Goal: Task Accomplishment & Management: Use online tool/utility

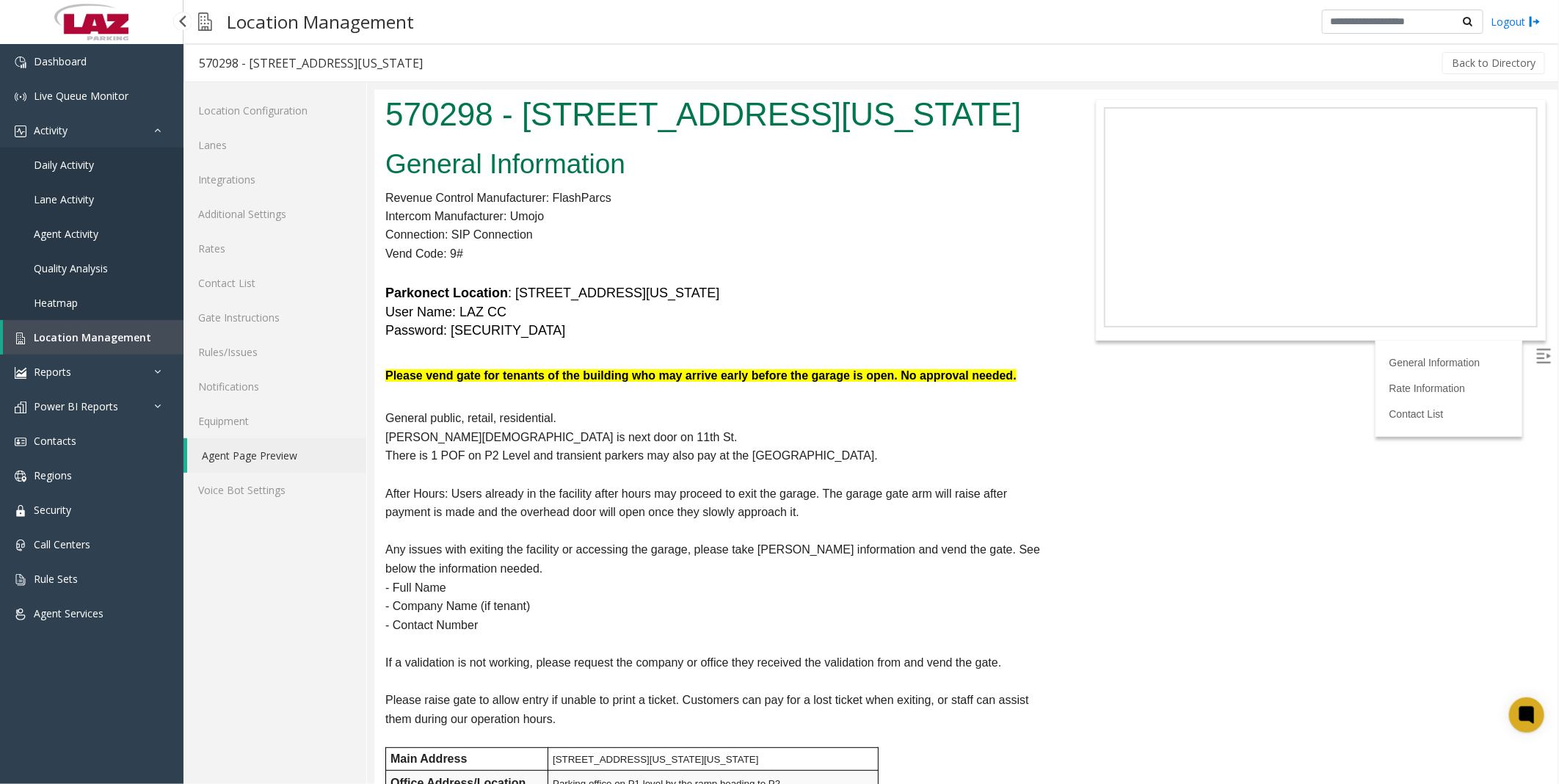
drag, startPoint x: 0, startPoint y: 0, endPoint x: 37, endPoint y: 152, distance: 156.4
click at [37, 152] on link "Daily Activity" at bounding box center [92, 165] width 183 height 35
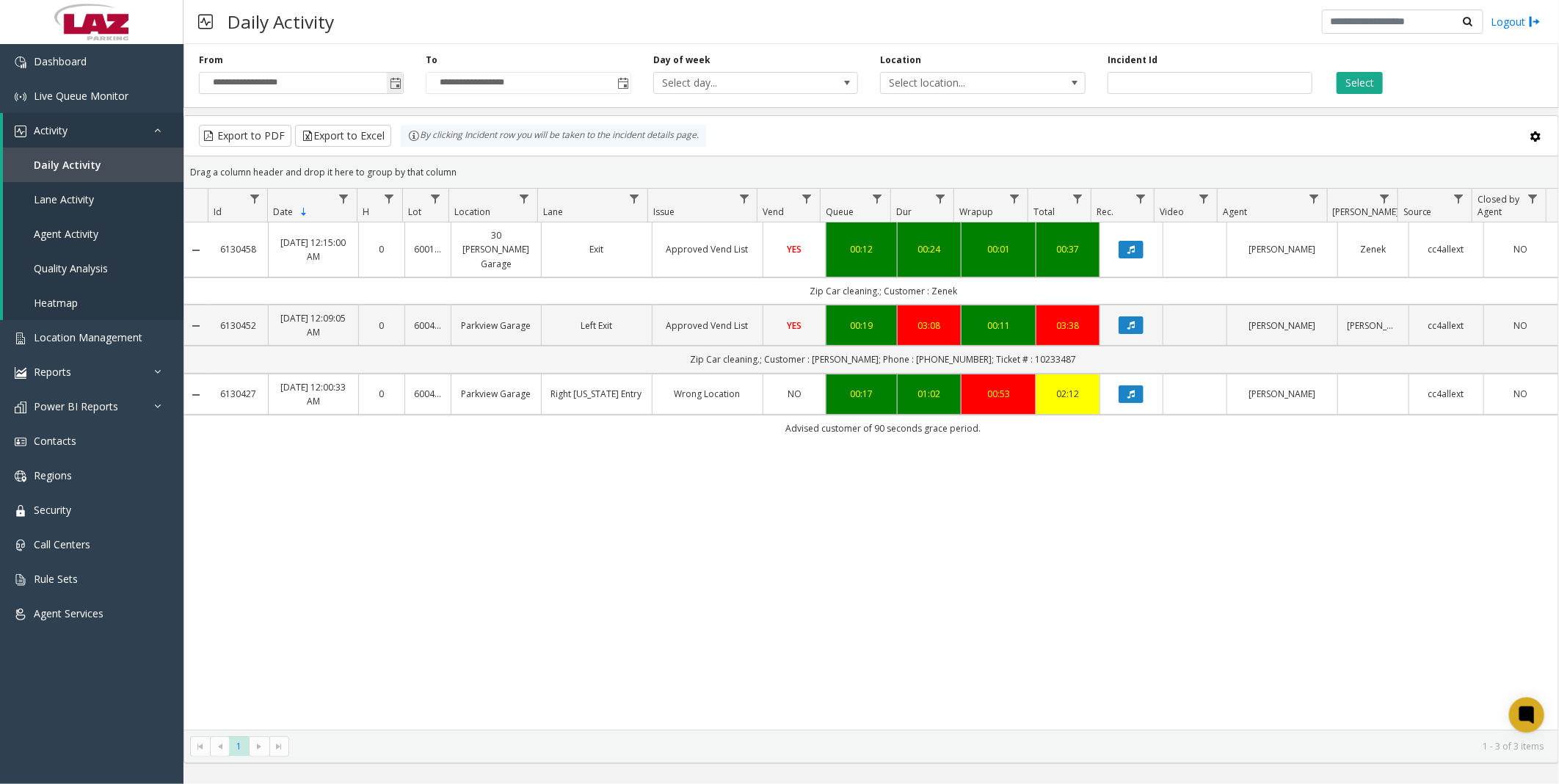
click at [397, 81] on span "Toggle popup" at bounding box center [396, 84] width 12 height 12
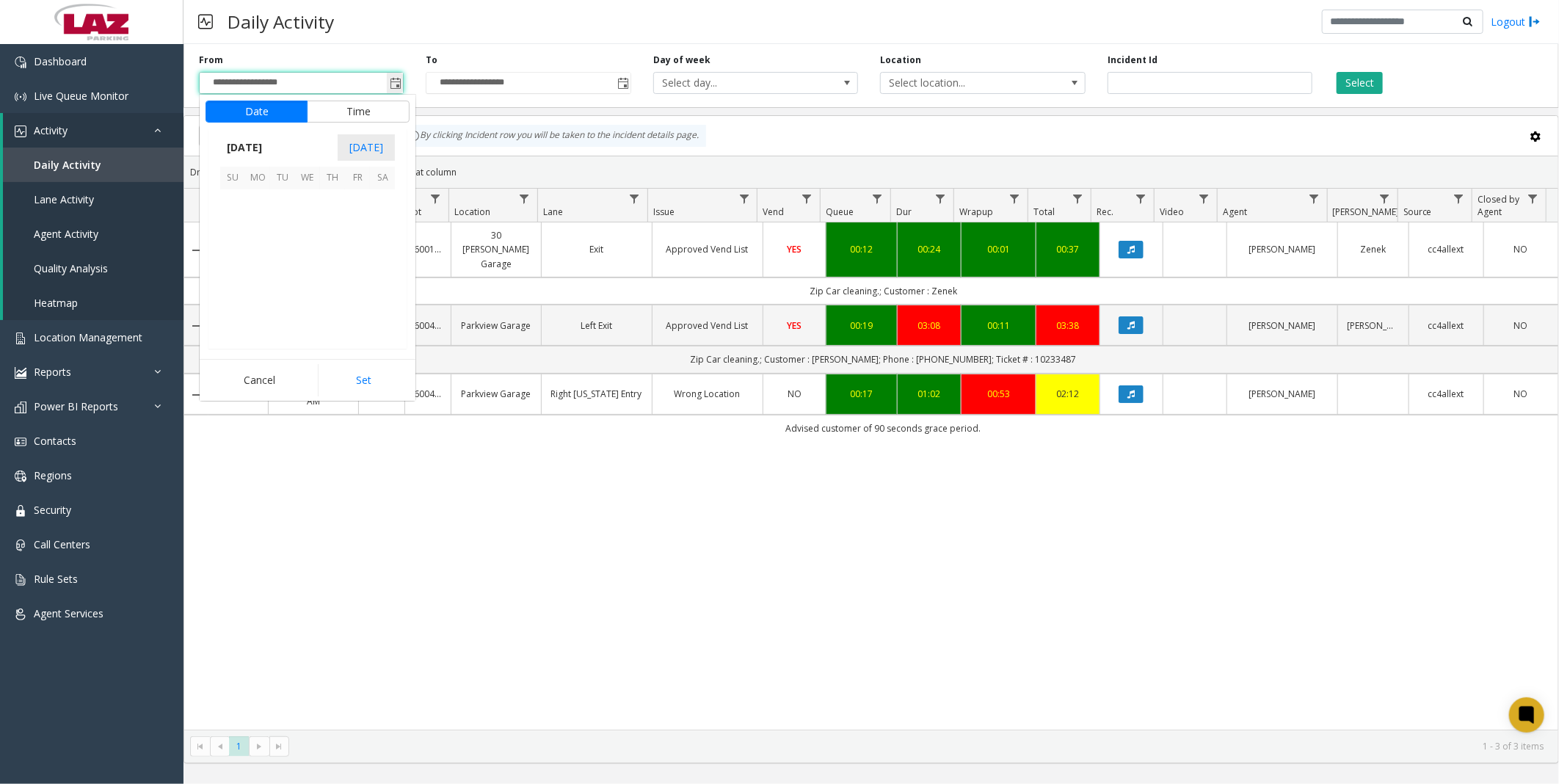
scroll to position [263316, 0]
click at [310, 230] on span "10" at bounding box center [308, 227] width 25 height 25
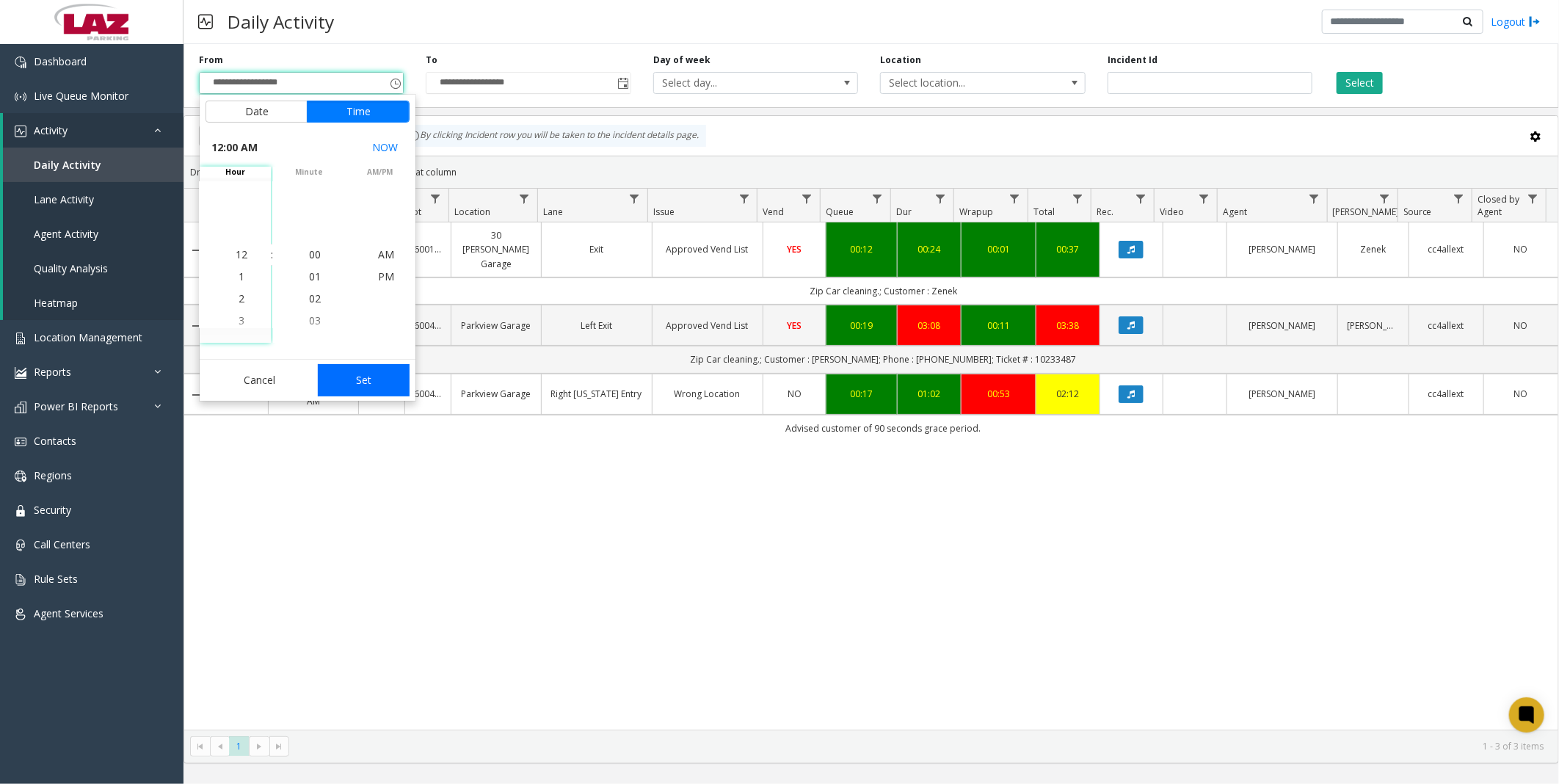
click at [365, 368] on button "Set" at bounding box center [363, 380] width 92 height 32
type input "**********"
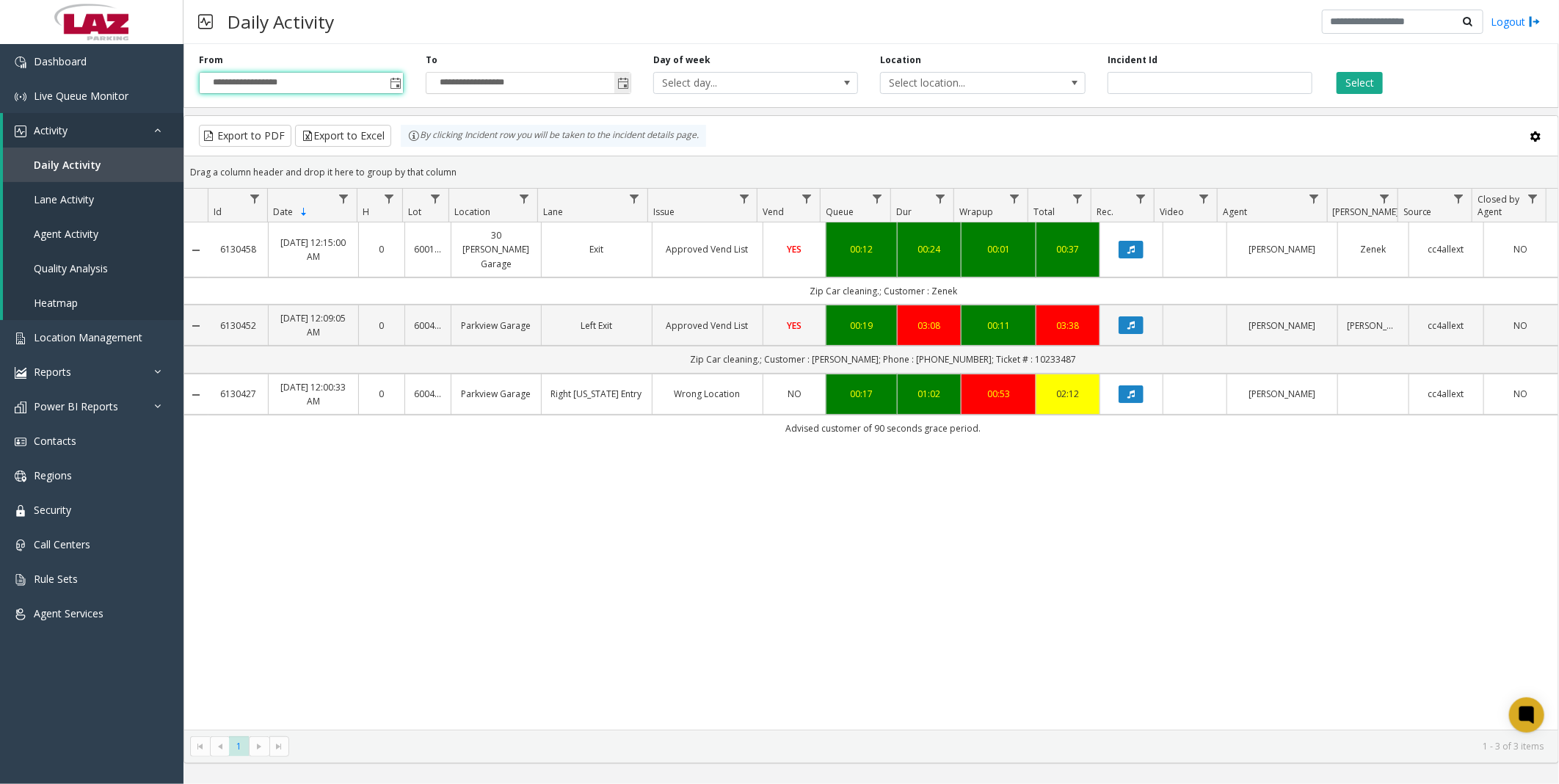
click at [625, 76] on span "Toggle popup" at bounding box center [622, 83] width 16 height 24
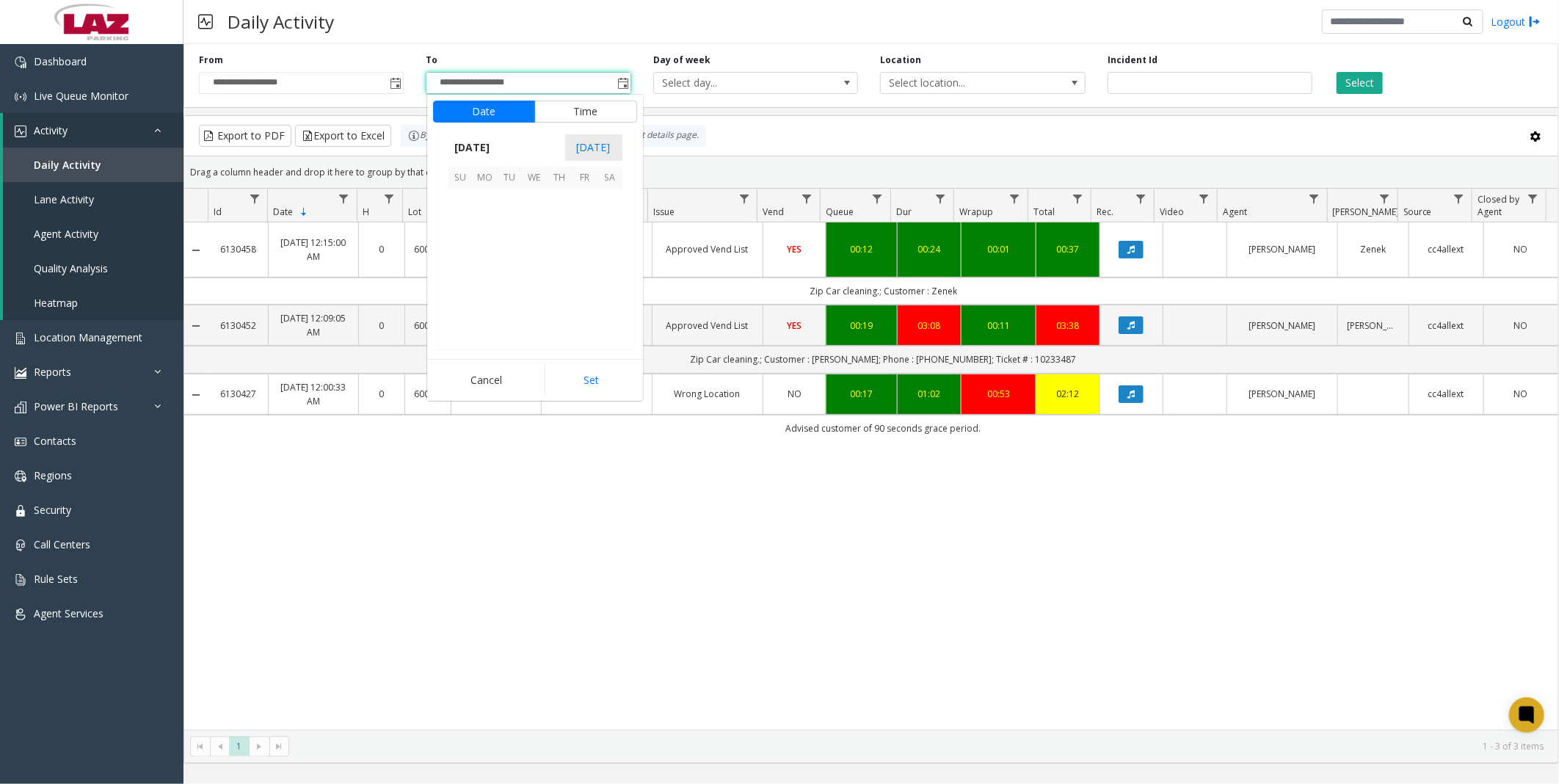
scroll to position [22, 0]
click at [532, 219] on span "10" at bounding box center [535, 227] width 25 height 25
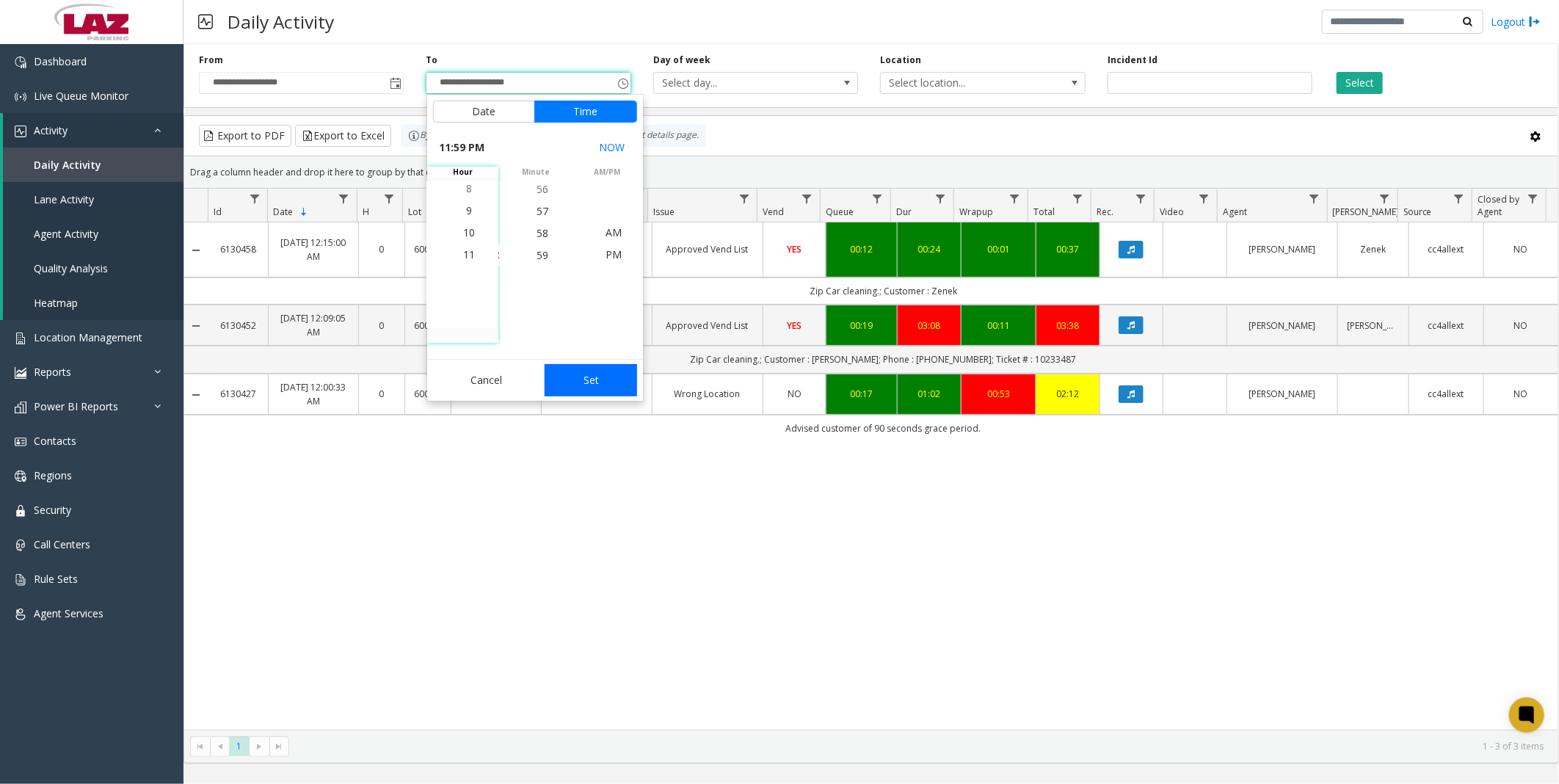
click at [591, 378] on button "Set" at bounding box center [591, 380] width 92 height 32
type input "**********"
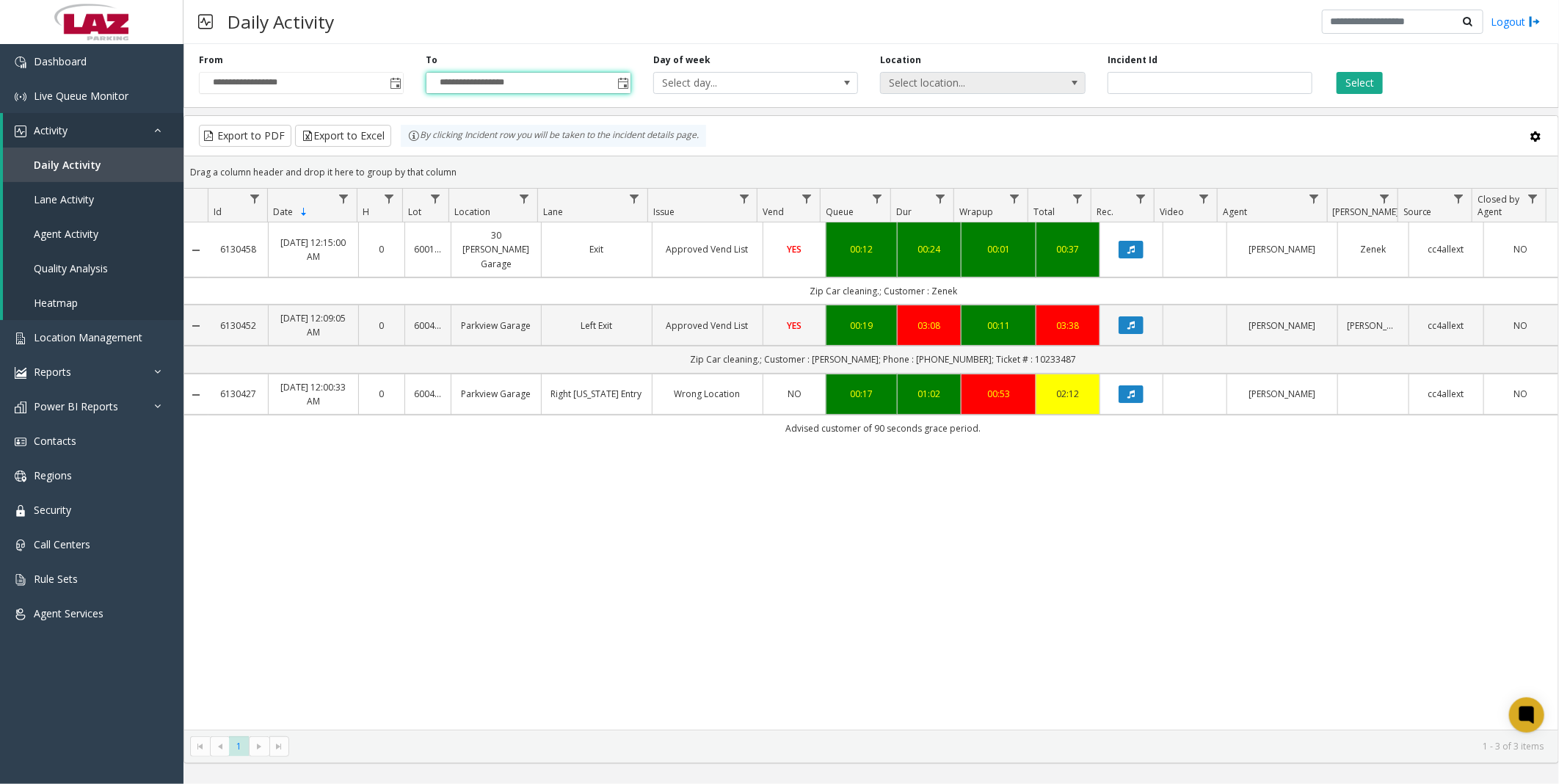
click at [992, 87] on span "Select location..." at bounding box center [962, 83] width 163 height 21
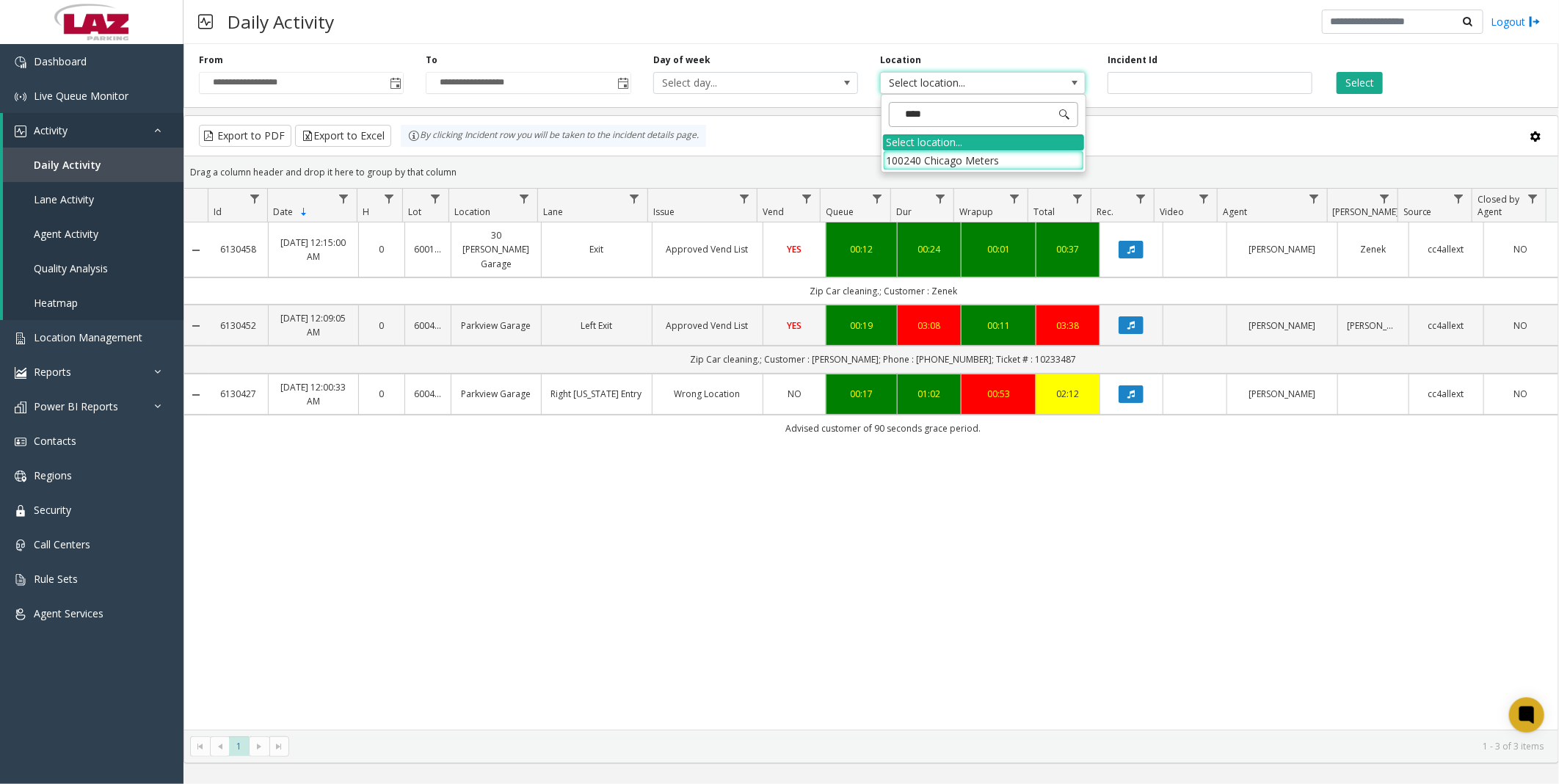
type input "*****"
click at [896, 158] on li "100240 Chicago Meters" at bounding box center [983, 160] width 201 height 20
click at [1362, 83] on button "Select" at bounding box center [1360, 83] width 47 height 22
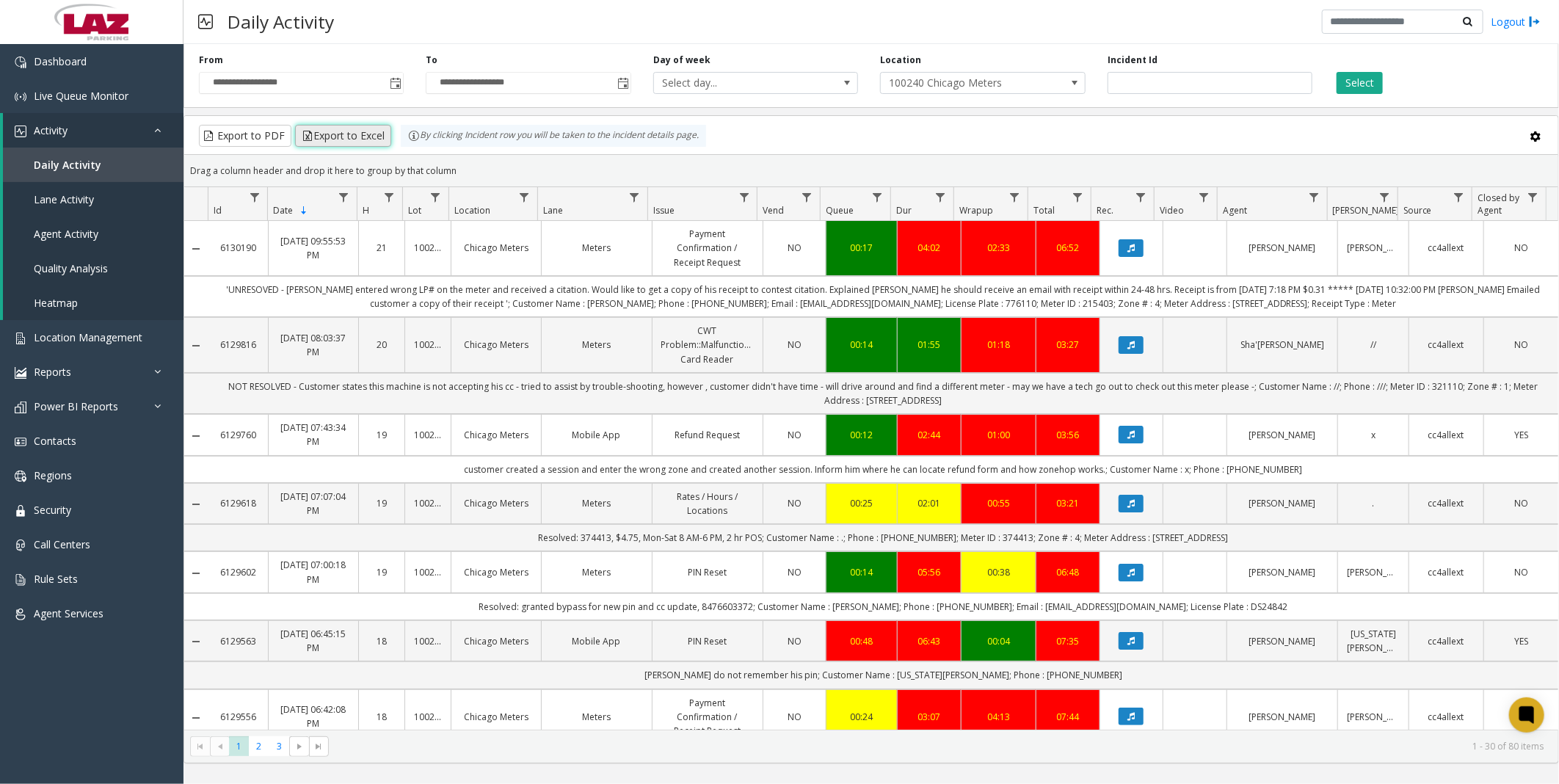
click at [368, 138] on button "Export to Excel" at bounding box center [344, 136] width 96 height 22
